Goal: Check status: Check status

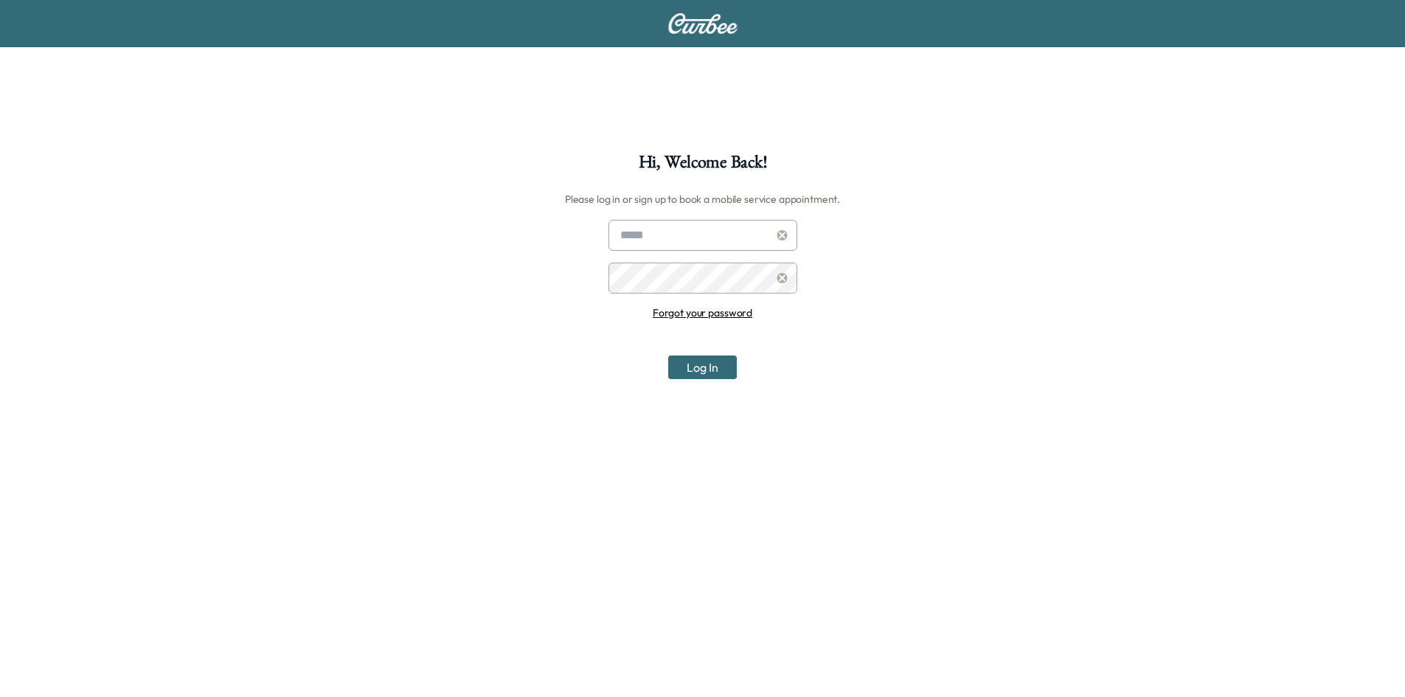
click at [700, 240] on input "text" at bounding box center [702, 235] width 189 height 31
type input "**********"
click at [668, 355] on button "Log In" at bounding box center [702, 367] width 69 height 24
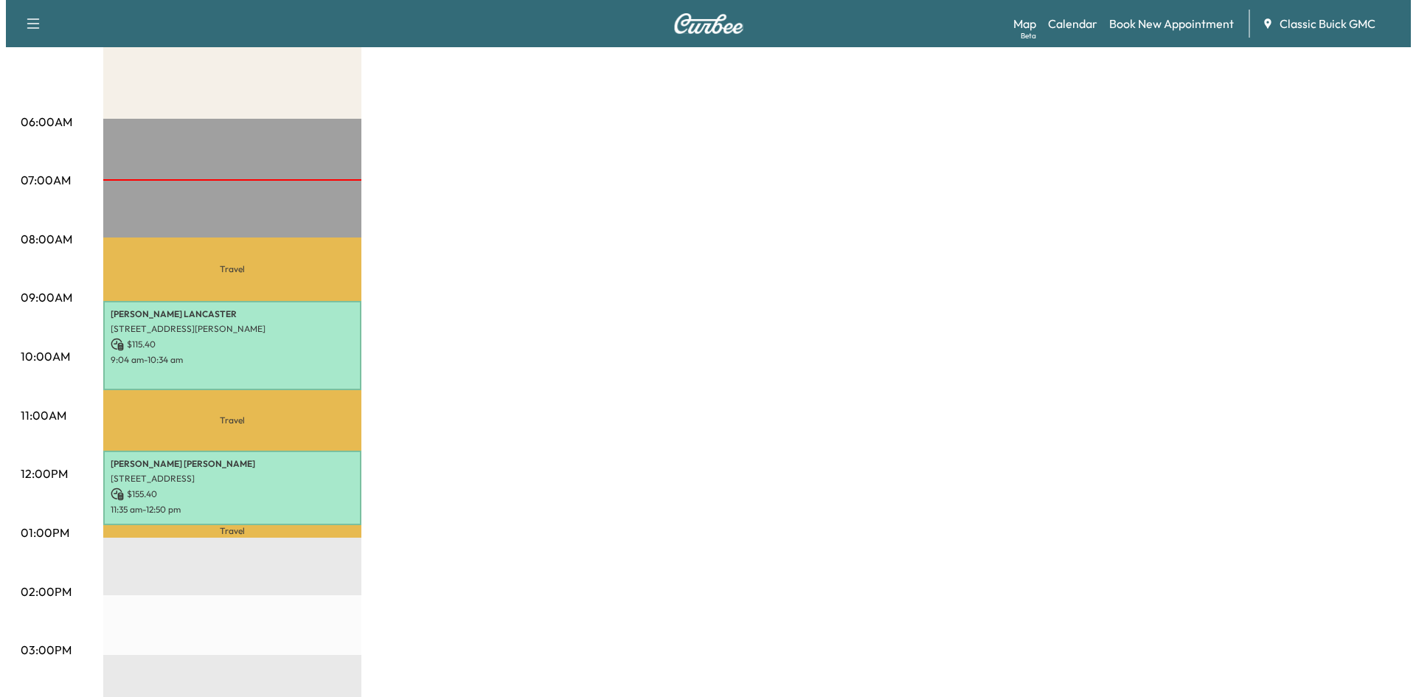
scroll to position [221, 0]
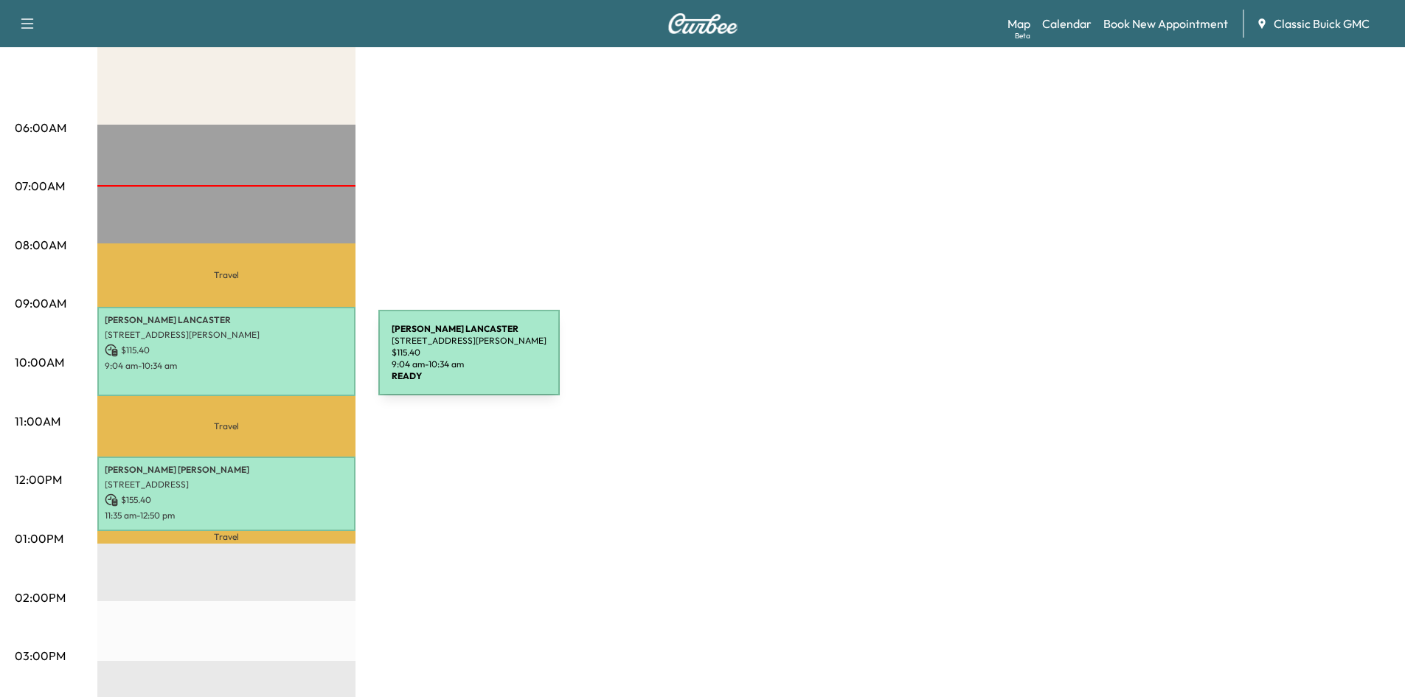
click at [268, 361] on p "9:04 am - 10:34 am" at bounding box center [226, 366] width 243 height 12
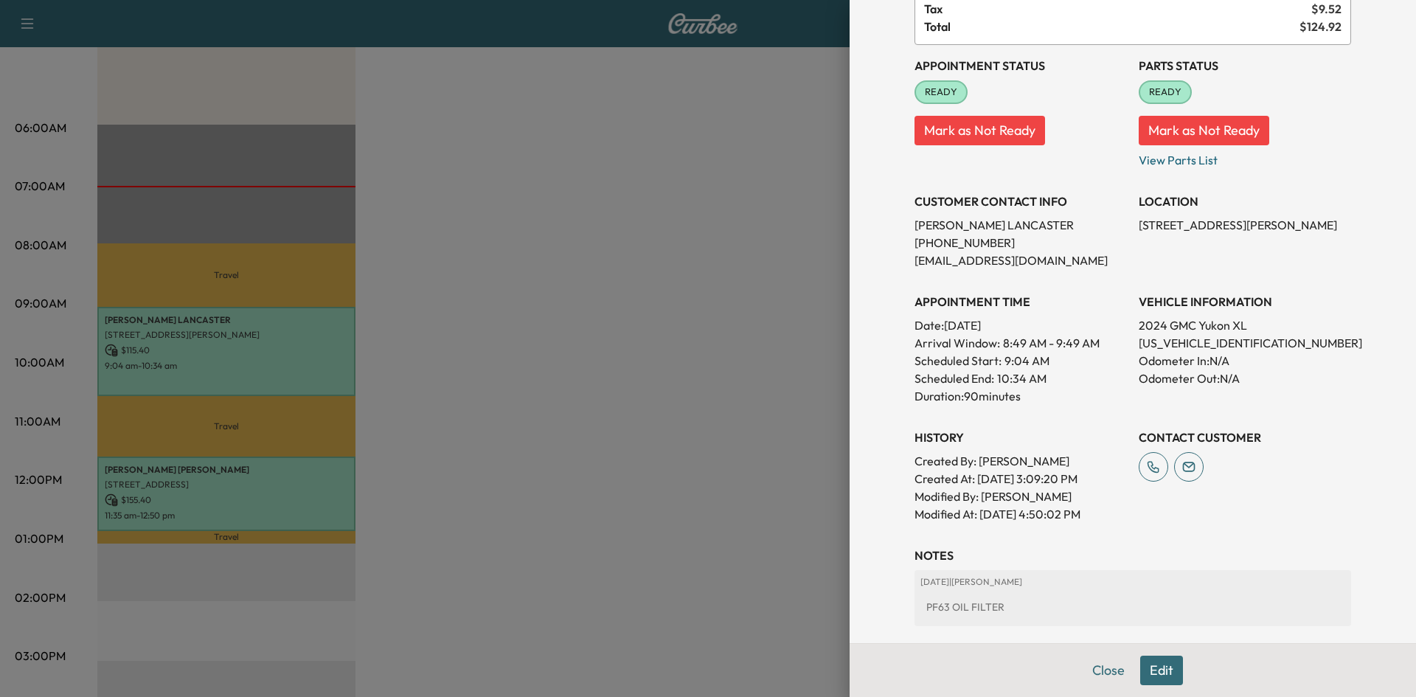
scroll to position [310, 0]
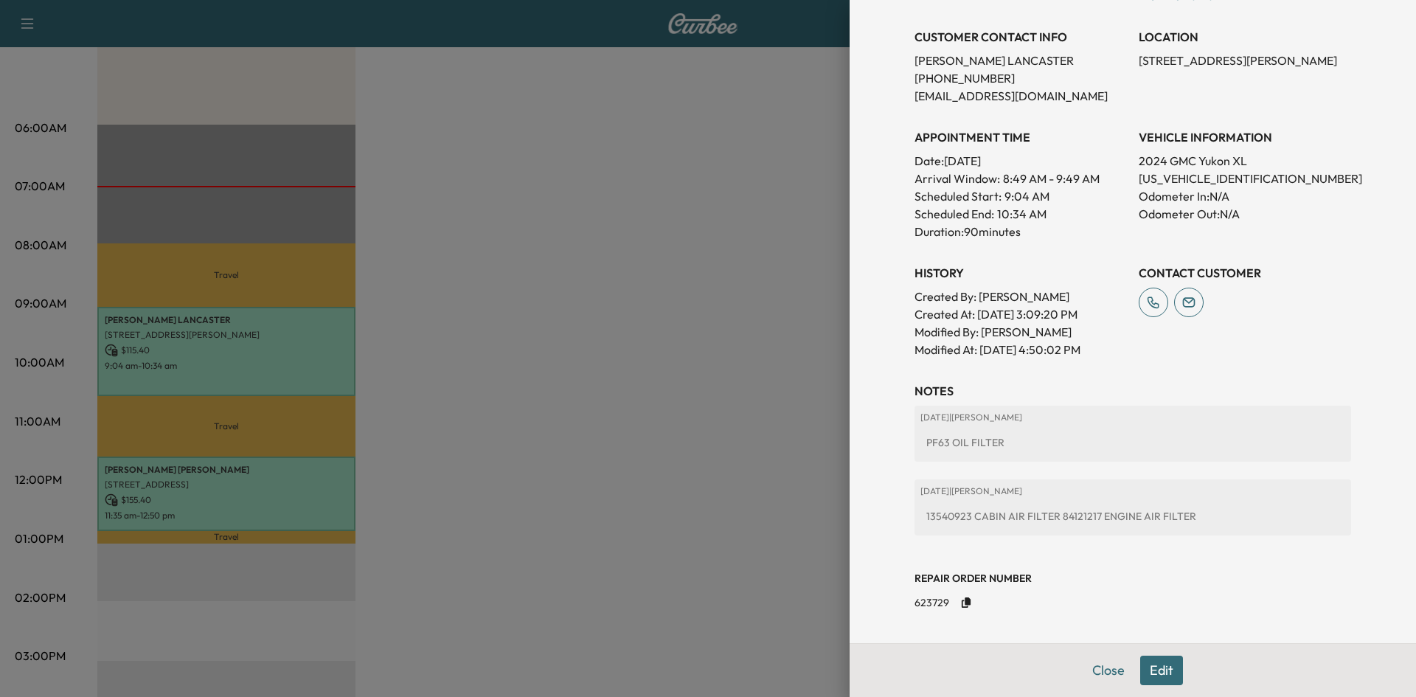
click at [596, 386] on div at bounding box center [708, 348] width 1416 height 697
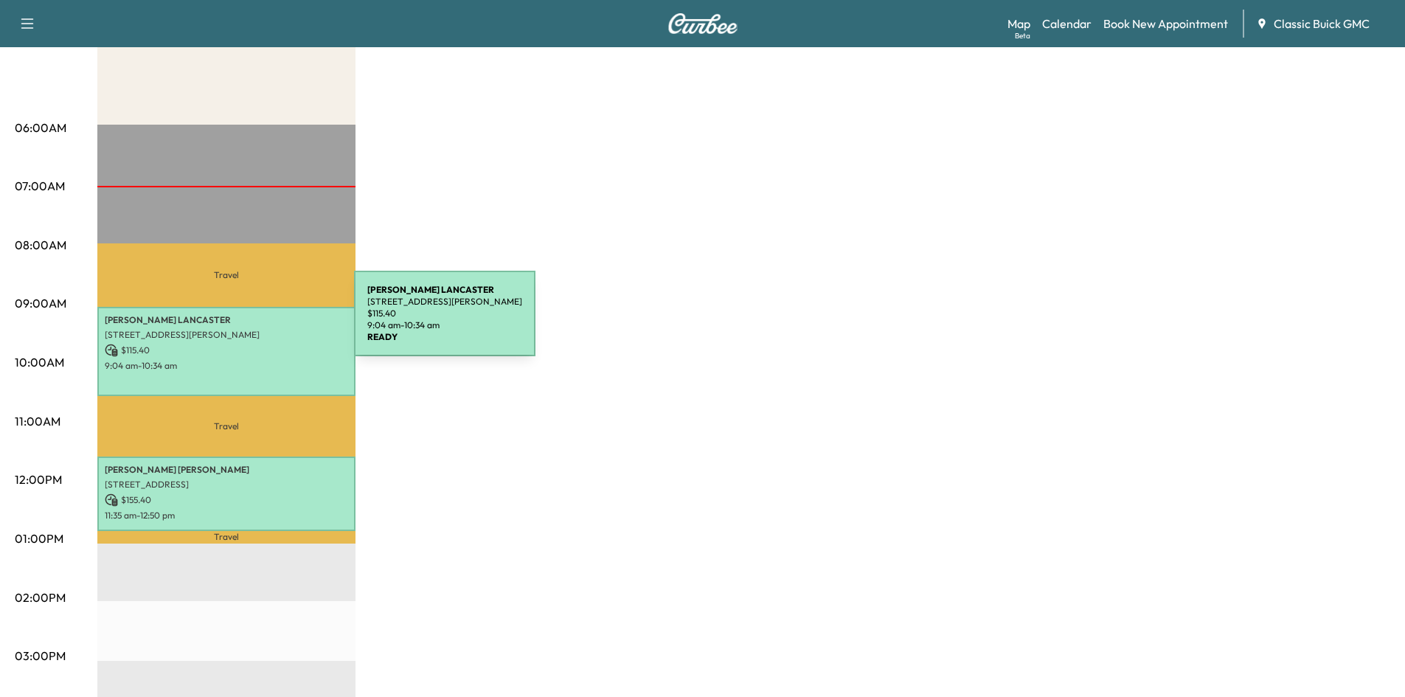
click at [243, 322] on p "[PERSON_NAME]" at bounding box center [226, 320] width 243 height 12
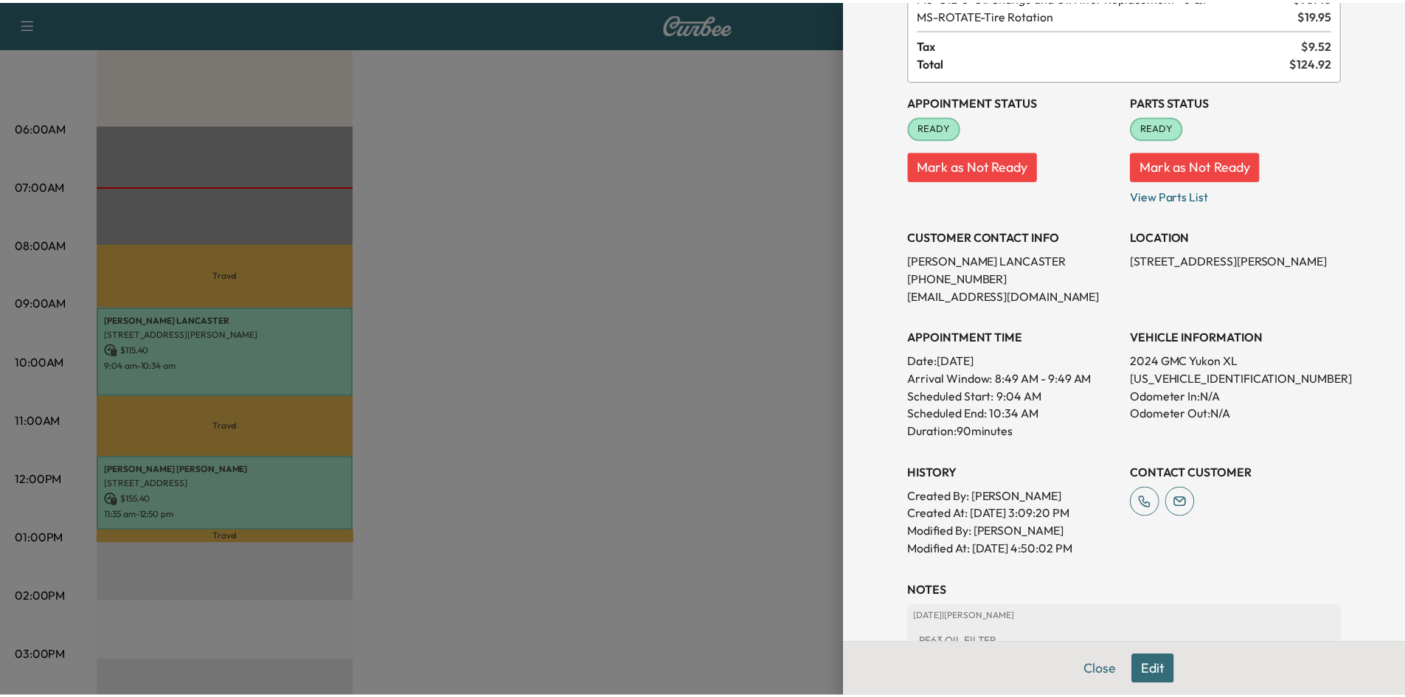
scroll to position [0, 0]
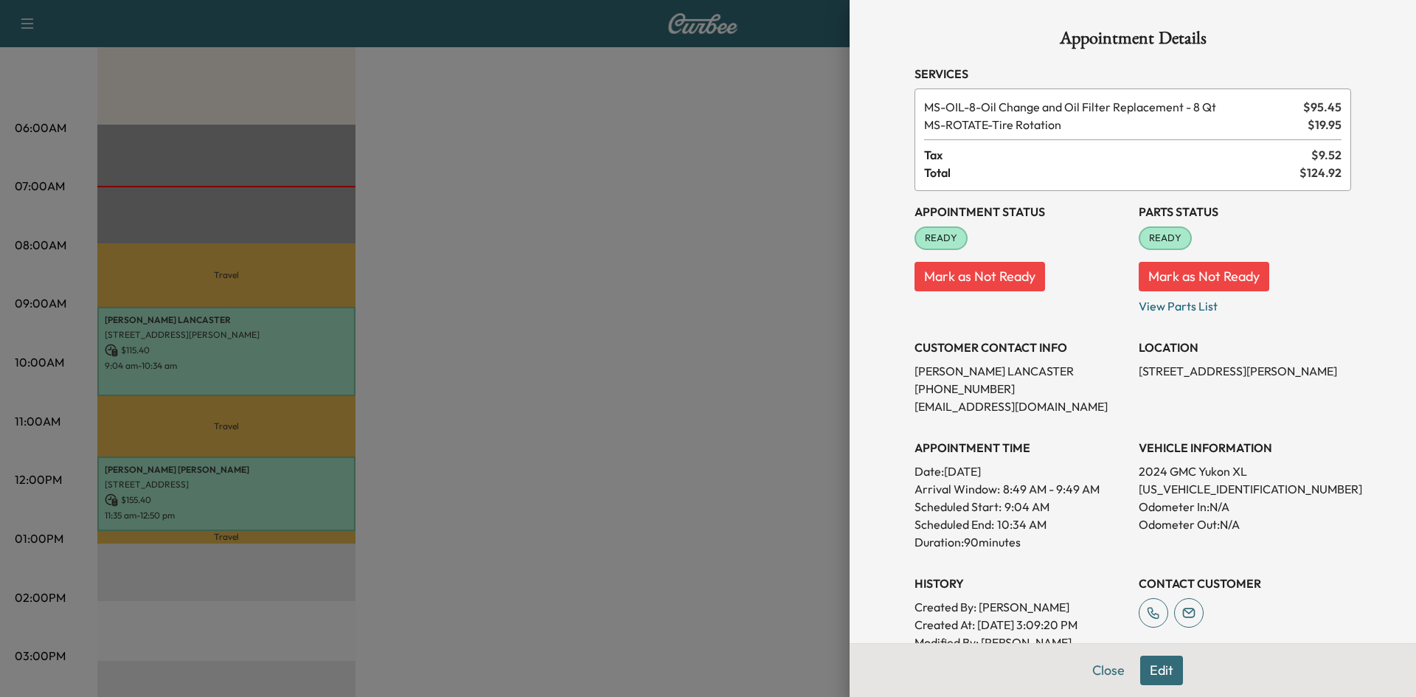
click at [664, 338] on div at bounding box center [708, 348] width 1416 height 697
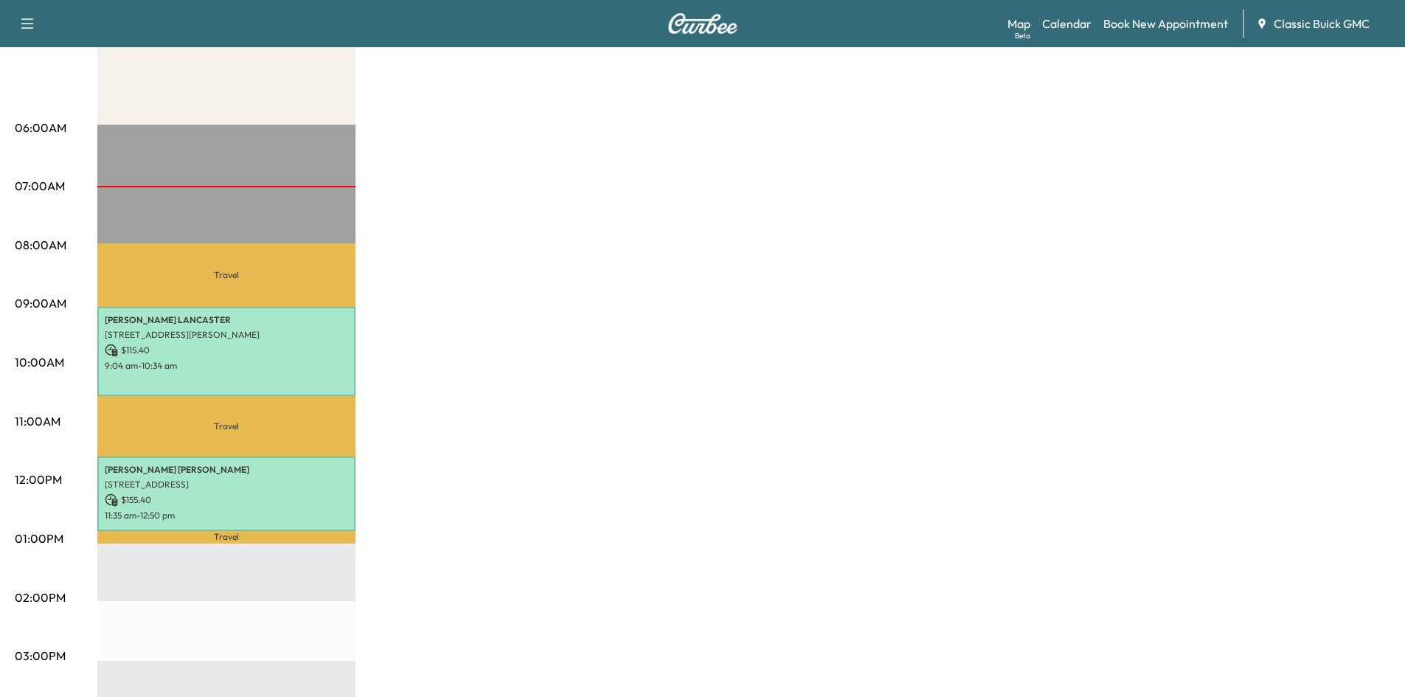
click at [253, 266] on p "Travel" at bounding box center [226, 274] width 258 height 63
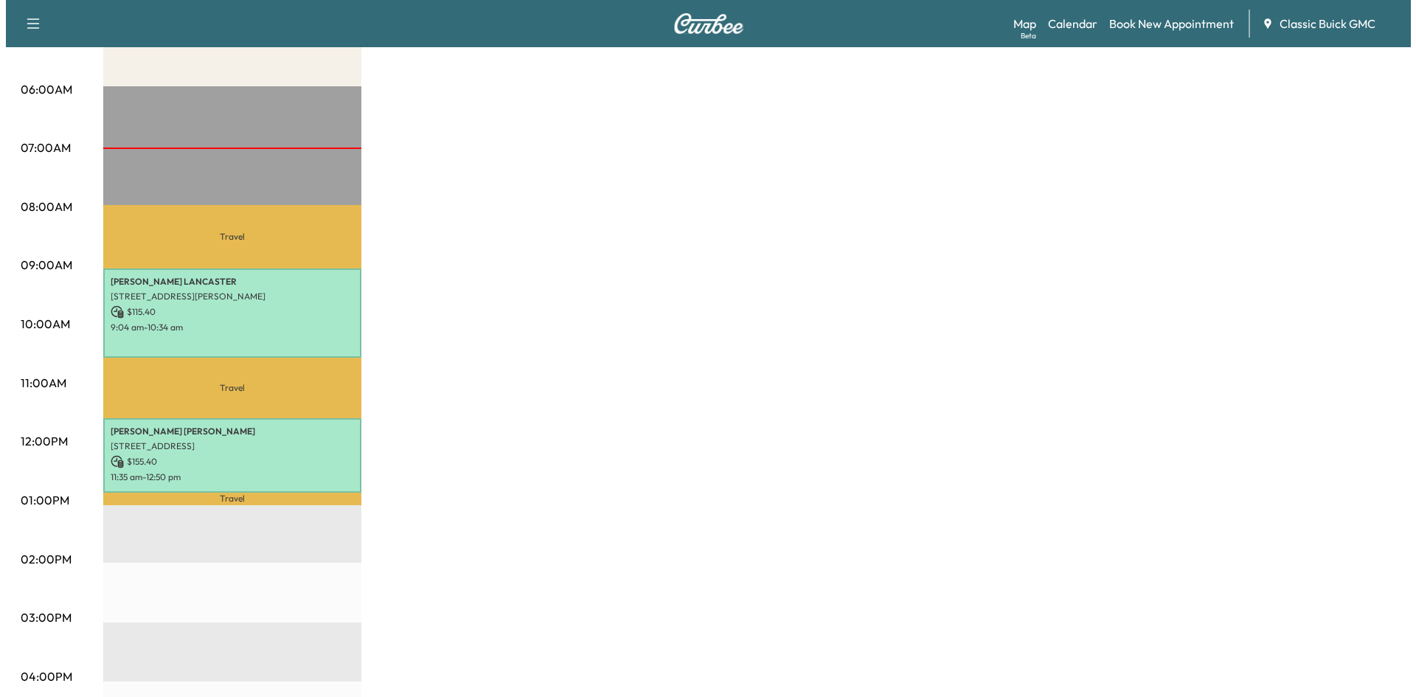
scroll to position [295, 0]
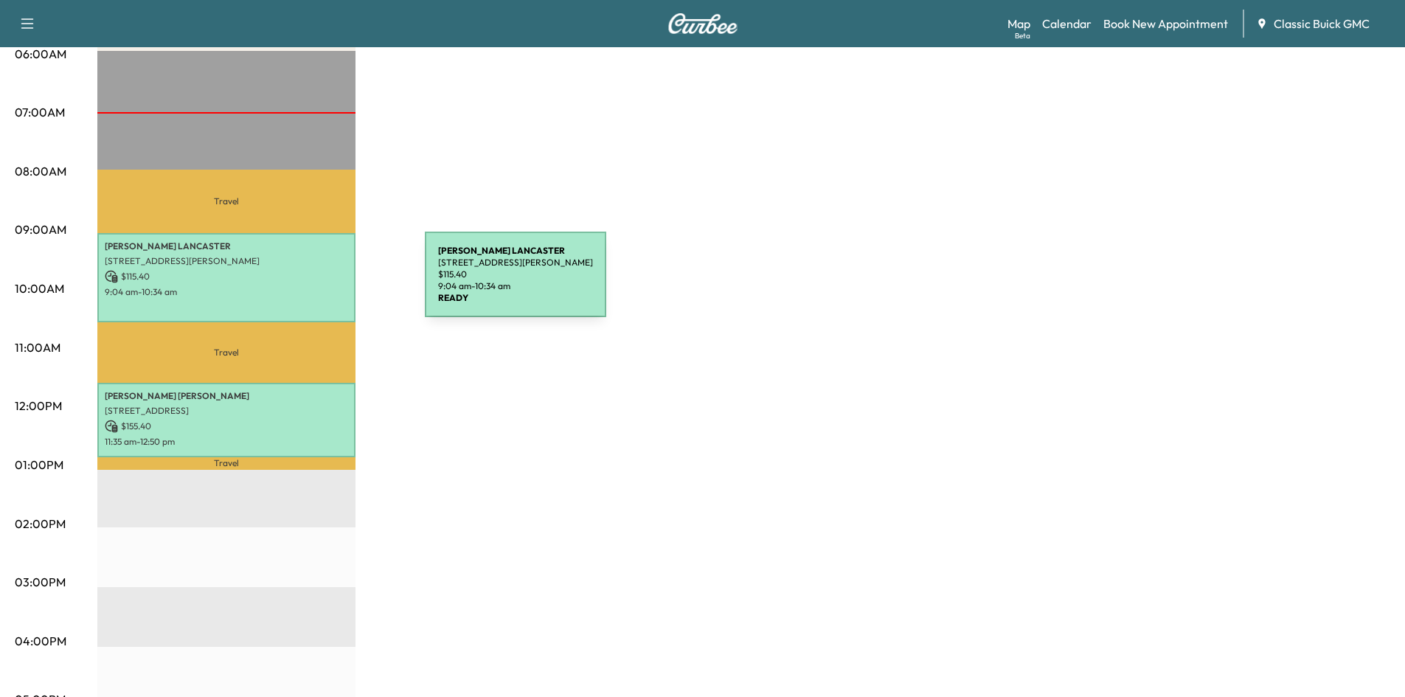
click at [314, 283] on div "[PERSON_NAME] [STREET_ADDRESS][PERSON_NAME] $ 115.40 9:04 am - 10:34 am" at bounding box center [226, 277] width 258 height 89
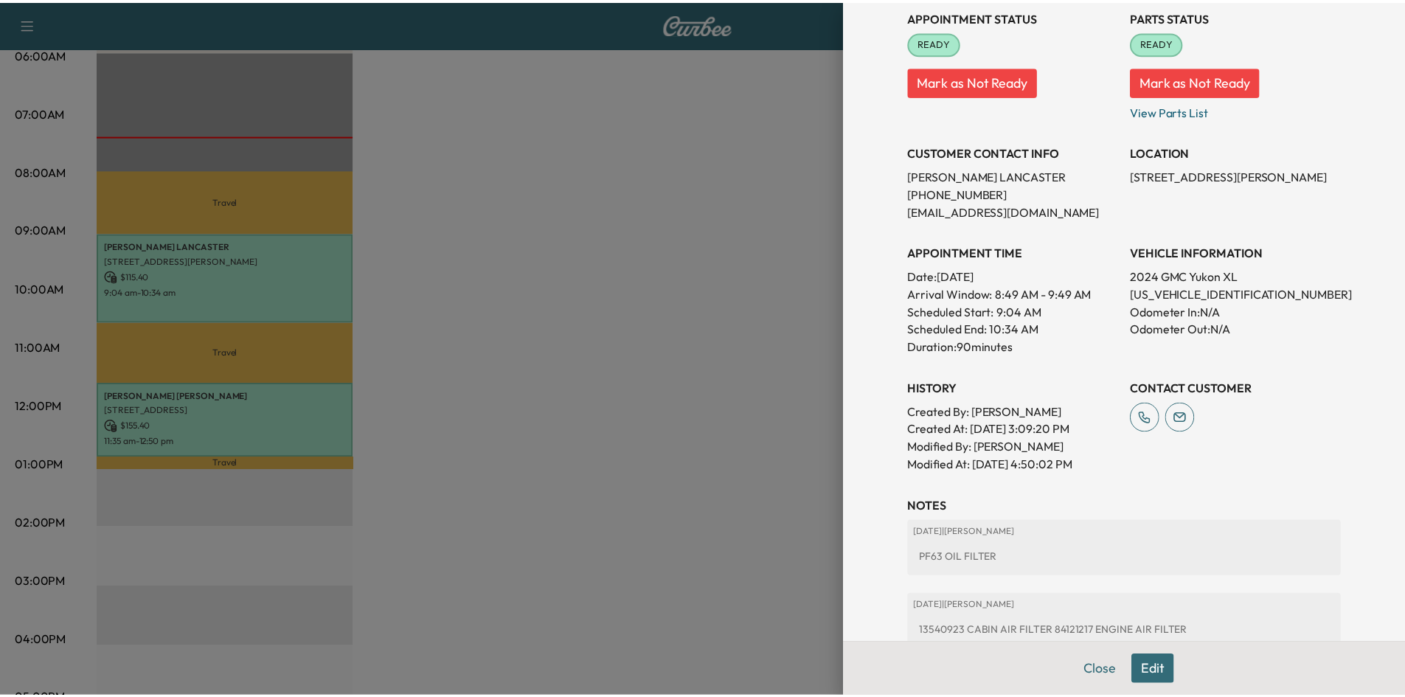
scroll to position [221, 0]
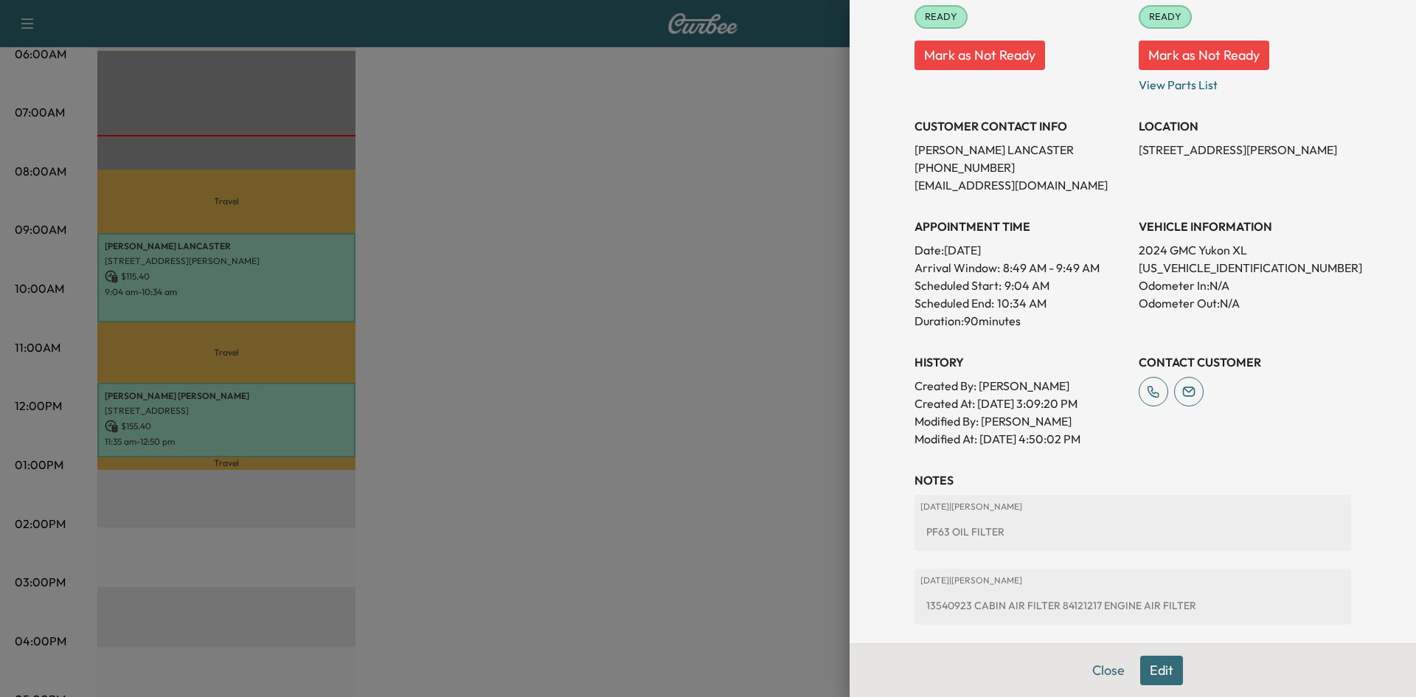
click at [430, 327] on div at bounding box center [708, 348] width 1416 height 697
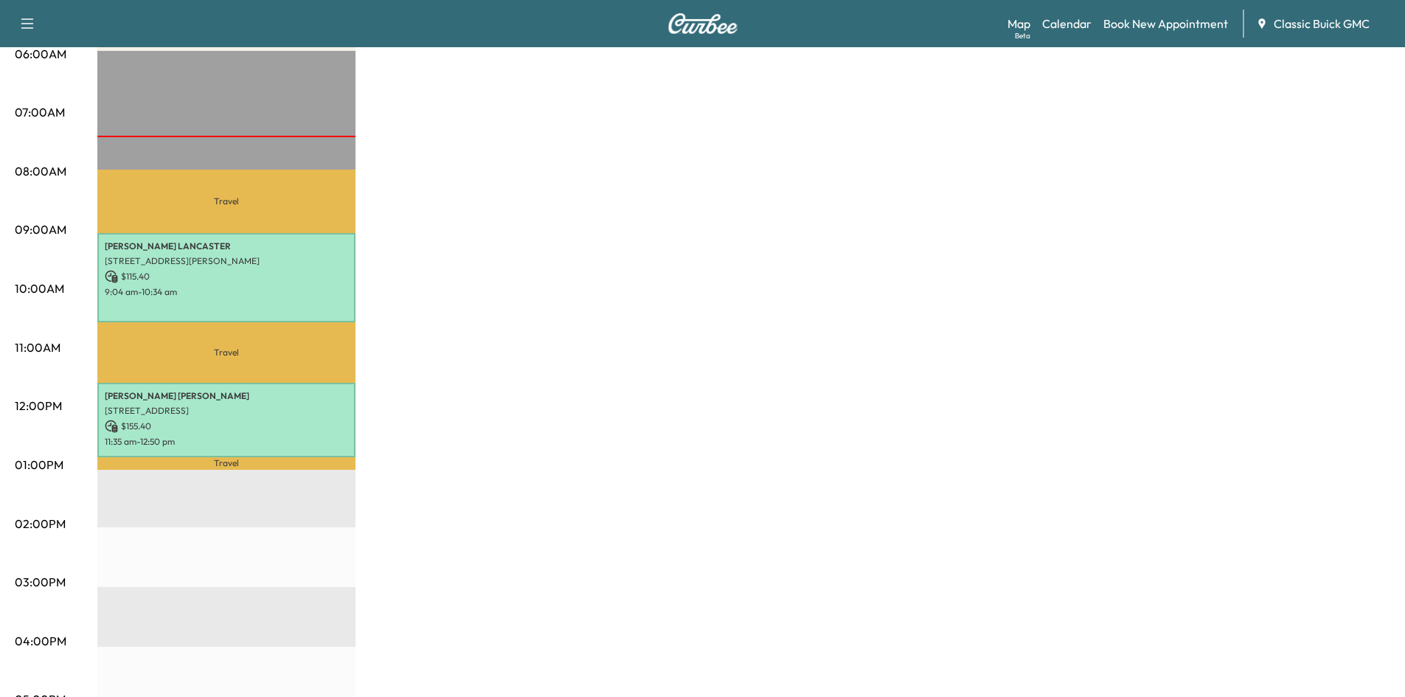
click at [266, 206] on p "Travel" at bounding box center [226, 201] width 258 height 63
